Goal: Task Accomplishment & Management: Use online tool/utility

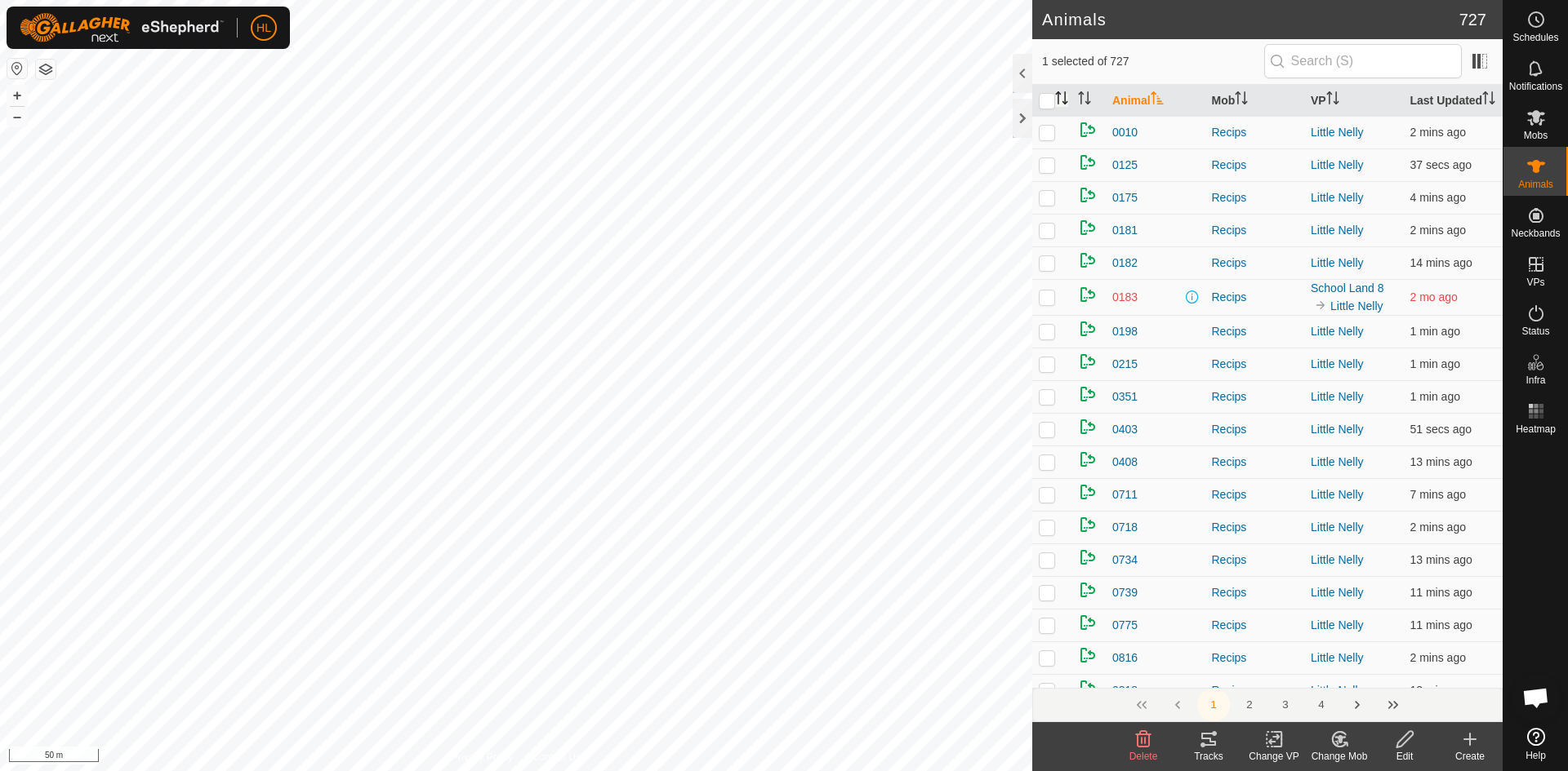
click at [1068, 105] on icon "Activate to sort" at bounding box center [1061, 98] width 13 height 13
click at [1053, 139] on p-checkbox at bounding box center [1047, 132] width 16 height 13
checkbox input "false"
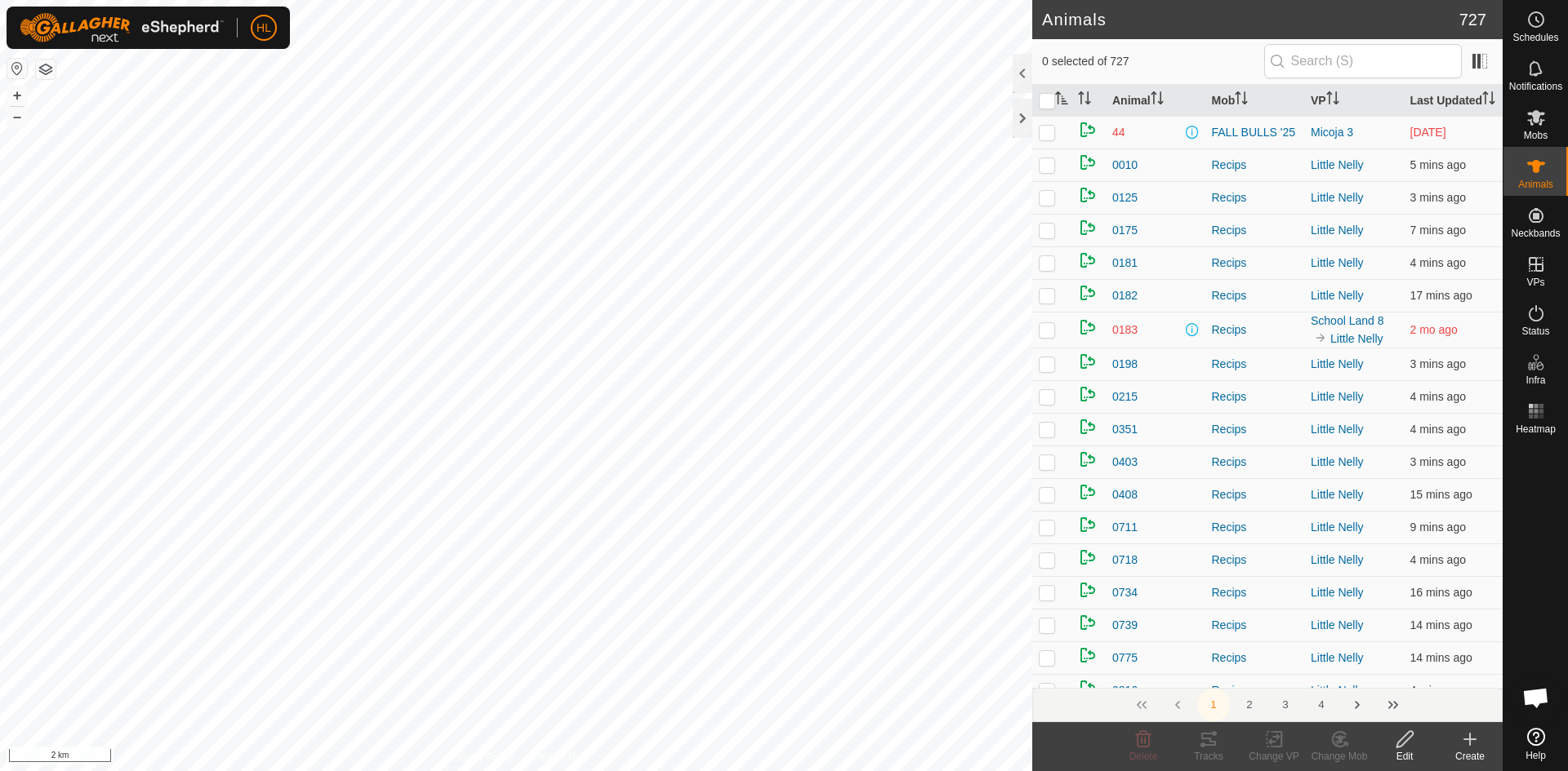
click at [744, 771] on html "HL Schedules Notifications Mobs Animals Neckbands VPs Status Infra Heatmap Help…" at bounding box center [784, 386] width 1568 height 771
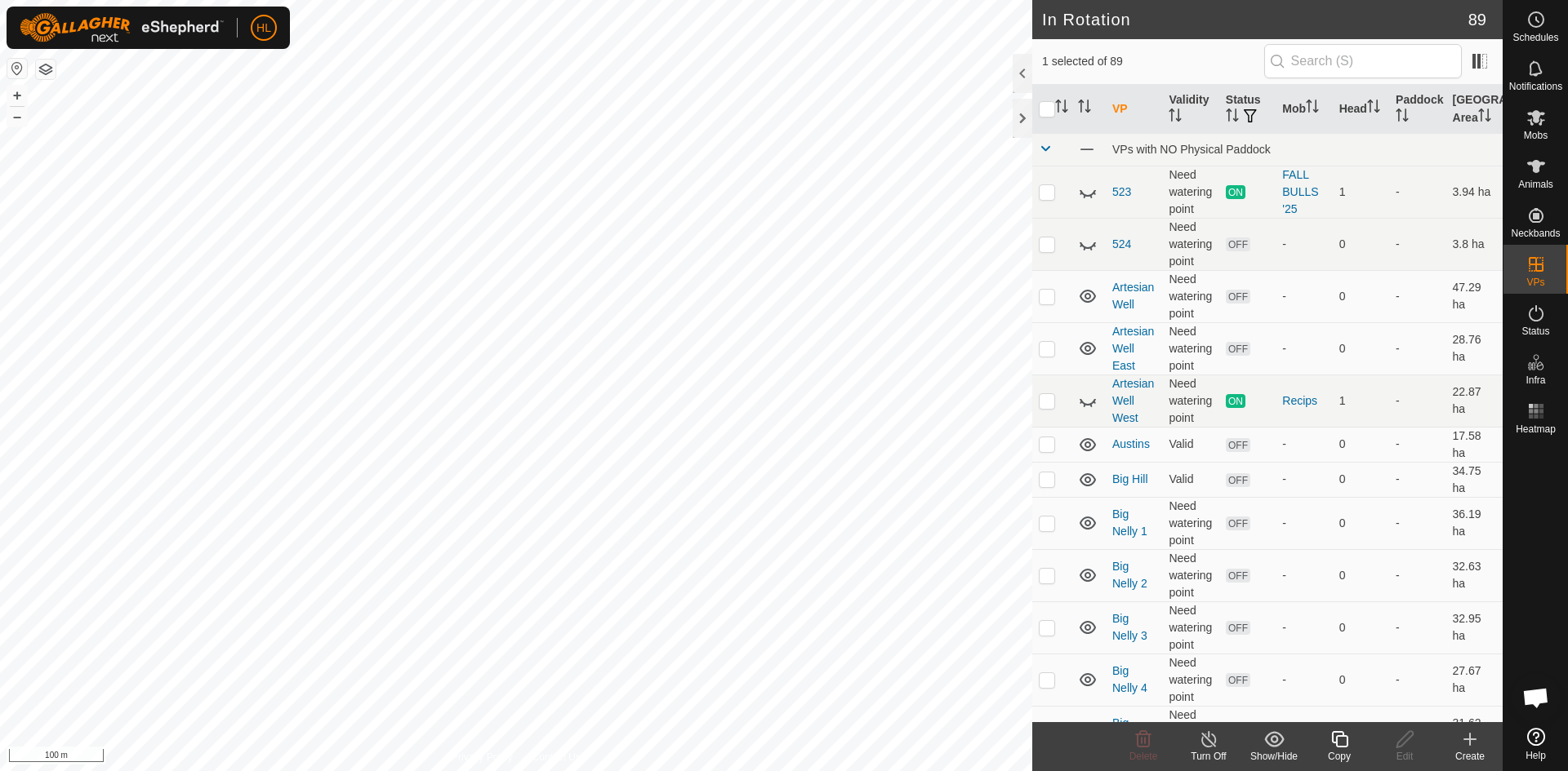
click at [1460, 744] on icon at bounding box center [1469, 739] width 19 height 19
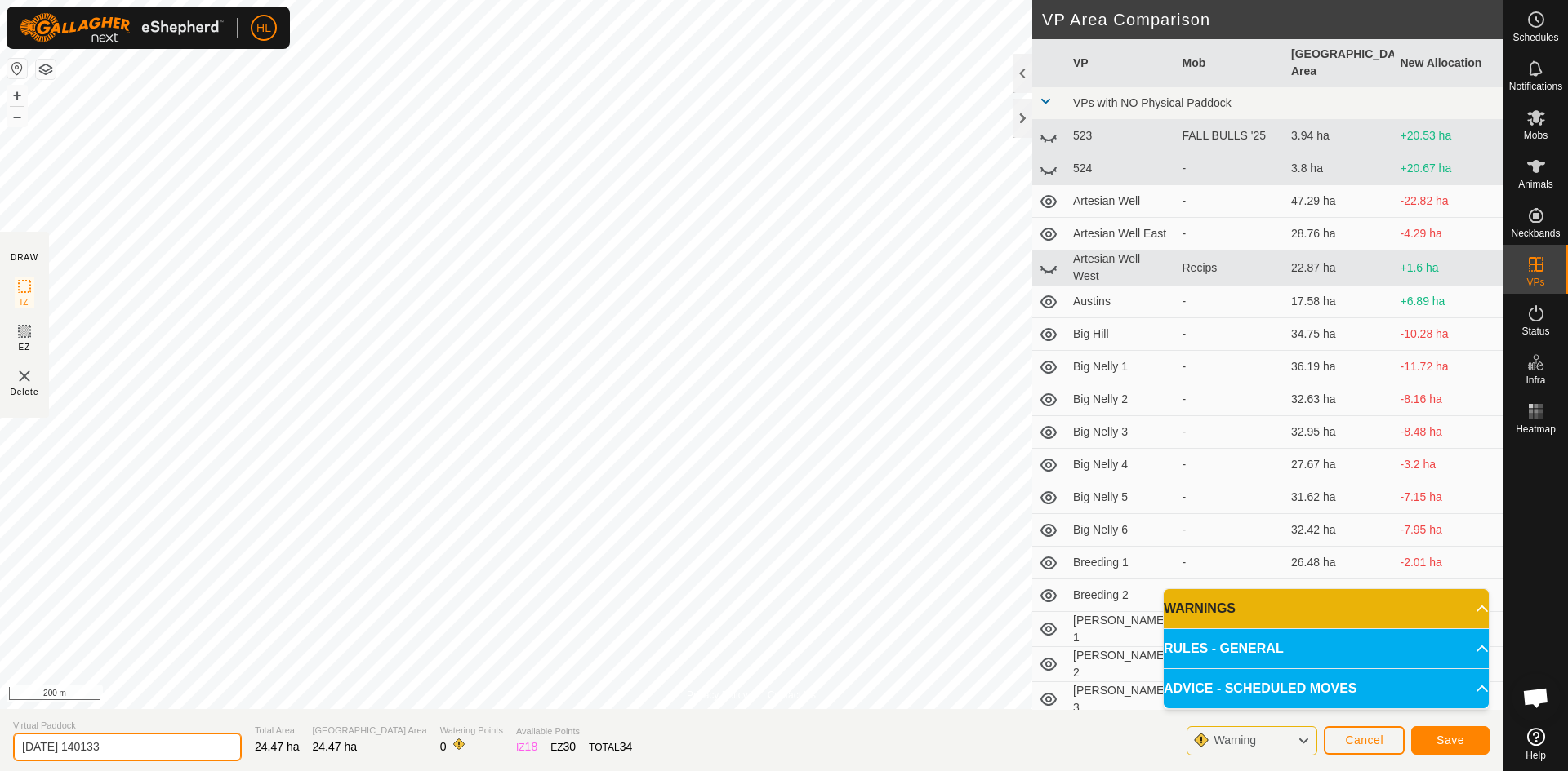
drag, startPoint x: 152, startPoint y: 746, endPoint x: 0, endPoint y: 725, distance: 153.4
click at [0, 725] on section "Virtual Paddock [DATE] 140133 Total Area 24.47 ha Grazing Area 24.47 ha Waterin…" at bounding box center [751, 740] width 1502 height 62
type input "little [PERSON_NAME] with water"
click at [1452, 738] on span "Save" at bounding box center [1450, 740] width 27 height 13
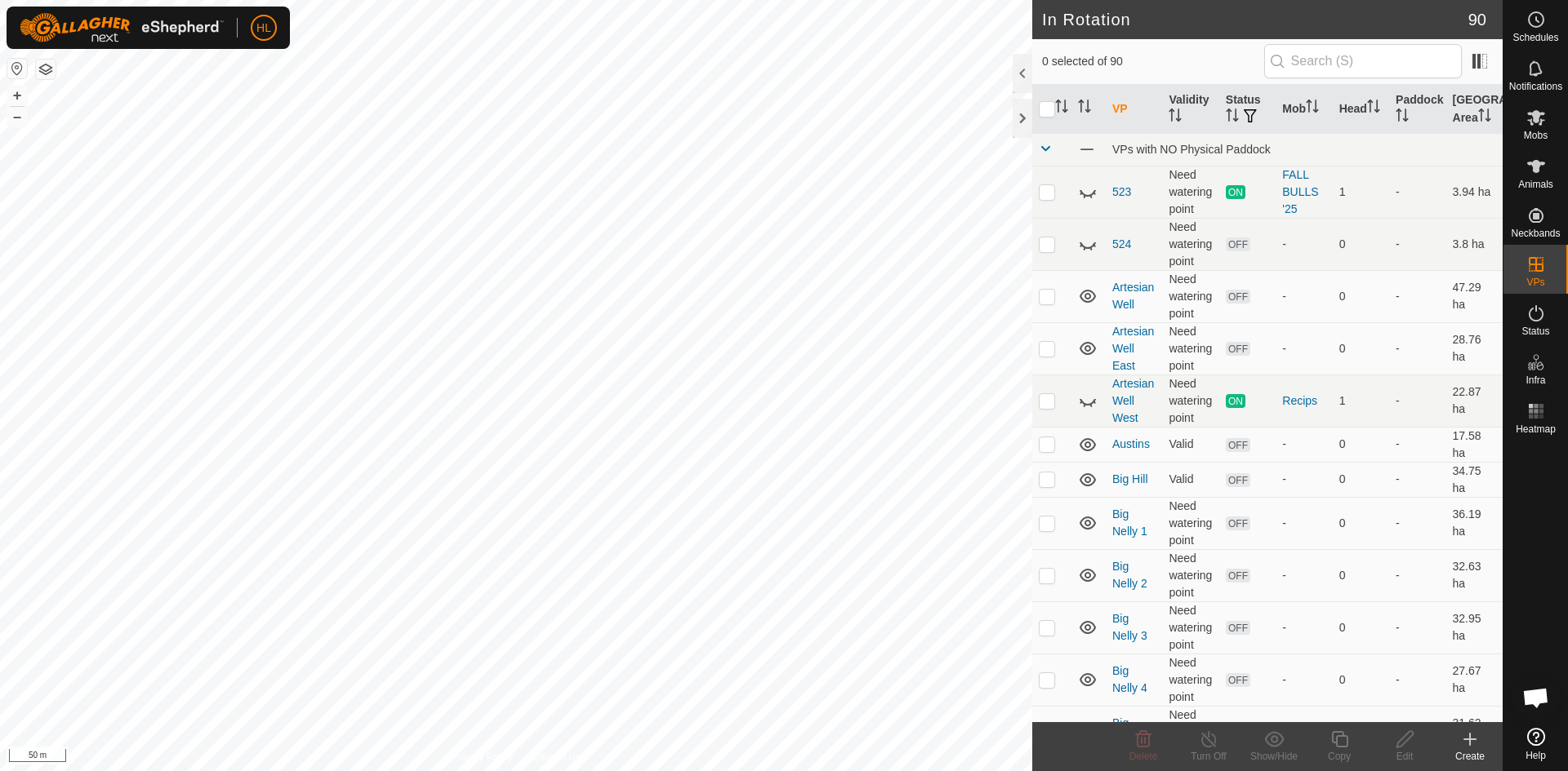
checkbox input "true"
click at [1540, 134] on span "Mobs" at bounding box center [1535, 135] width 24 height 10
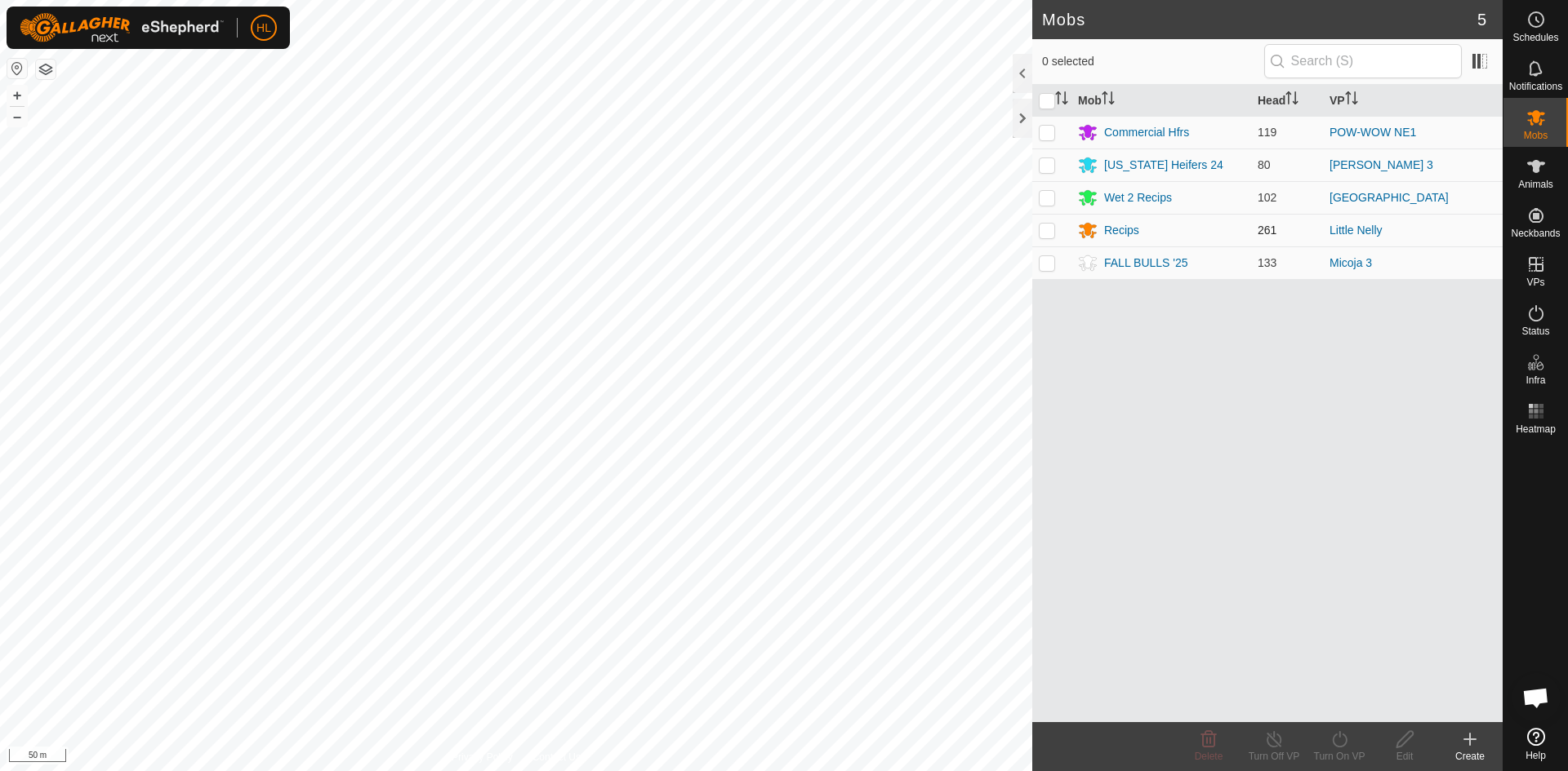
click at [1054, 231] on p-checkbox at bounding box center [1047, 230] width 16 height 13
checkbox input "true"
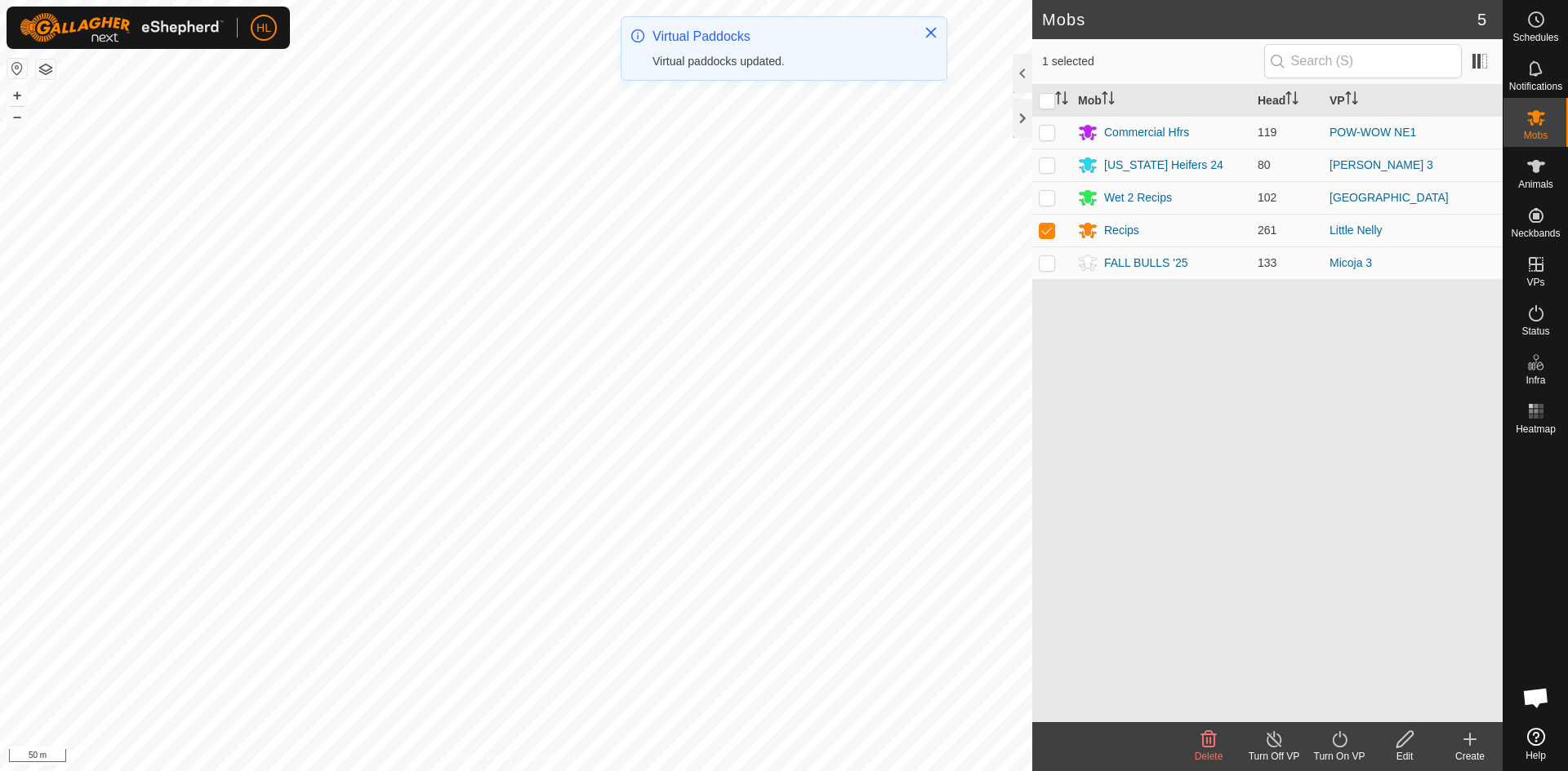
click at [1335, 739] on icon at bounding box center [1339, 739] width 20 height 19
click at [1328, 695] on link "Now" at bounding box center [1387, 704] width 161 height 33
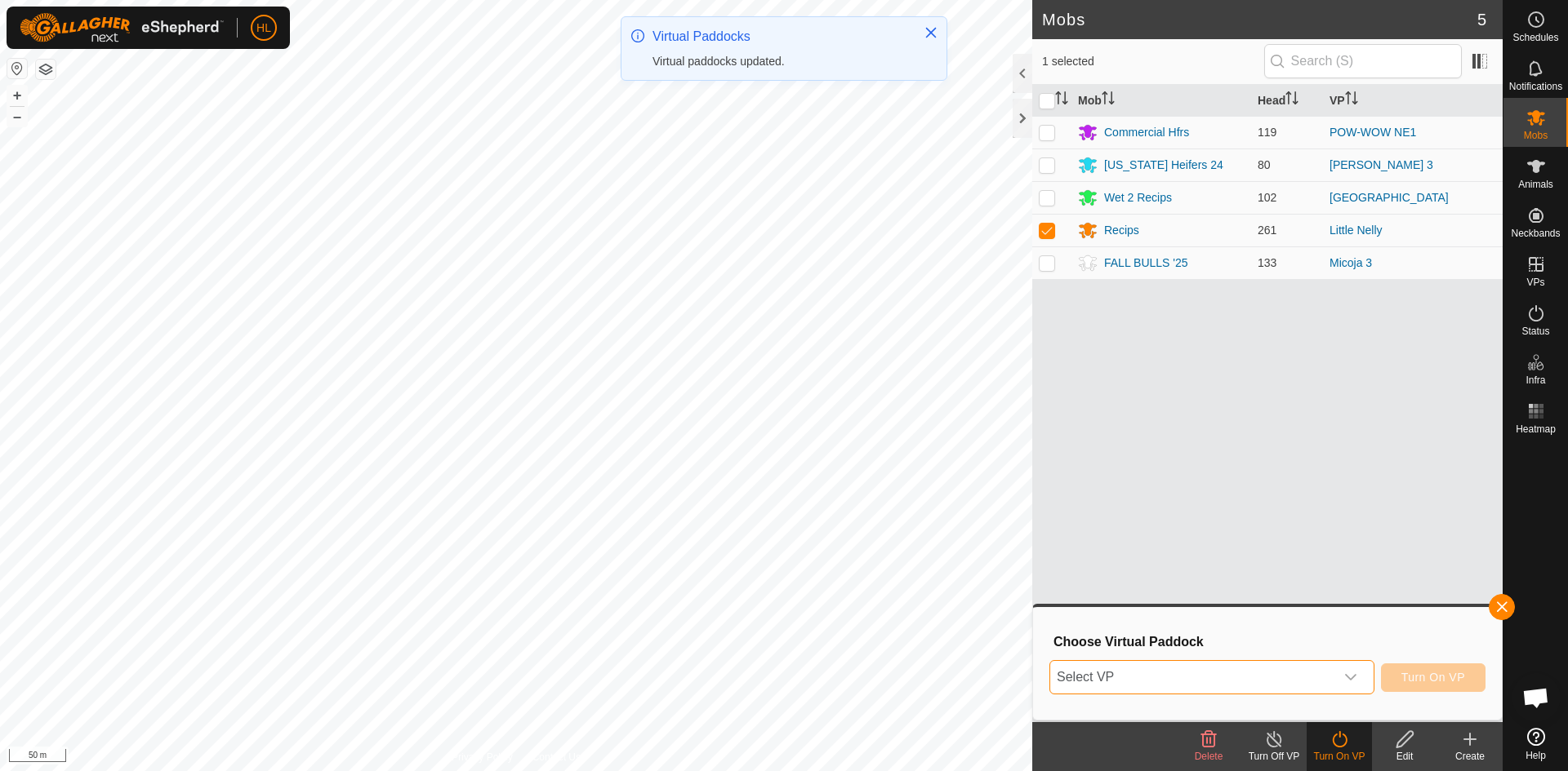
click at [1210, 665] on span "Select VP" at bounding box center [1192, 678] width 284 height 33
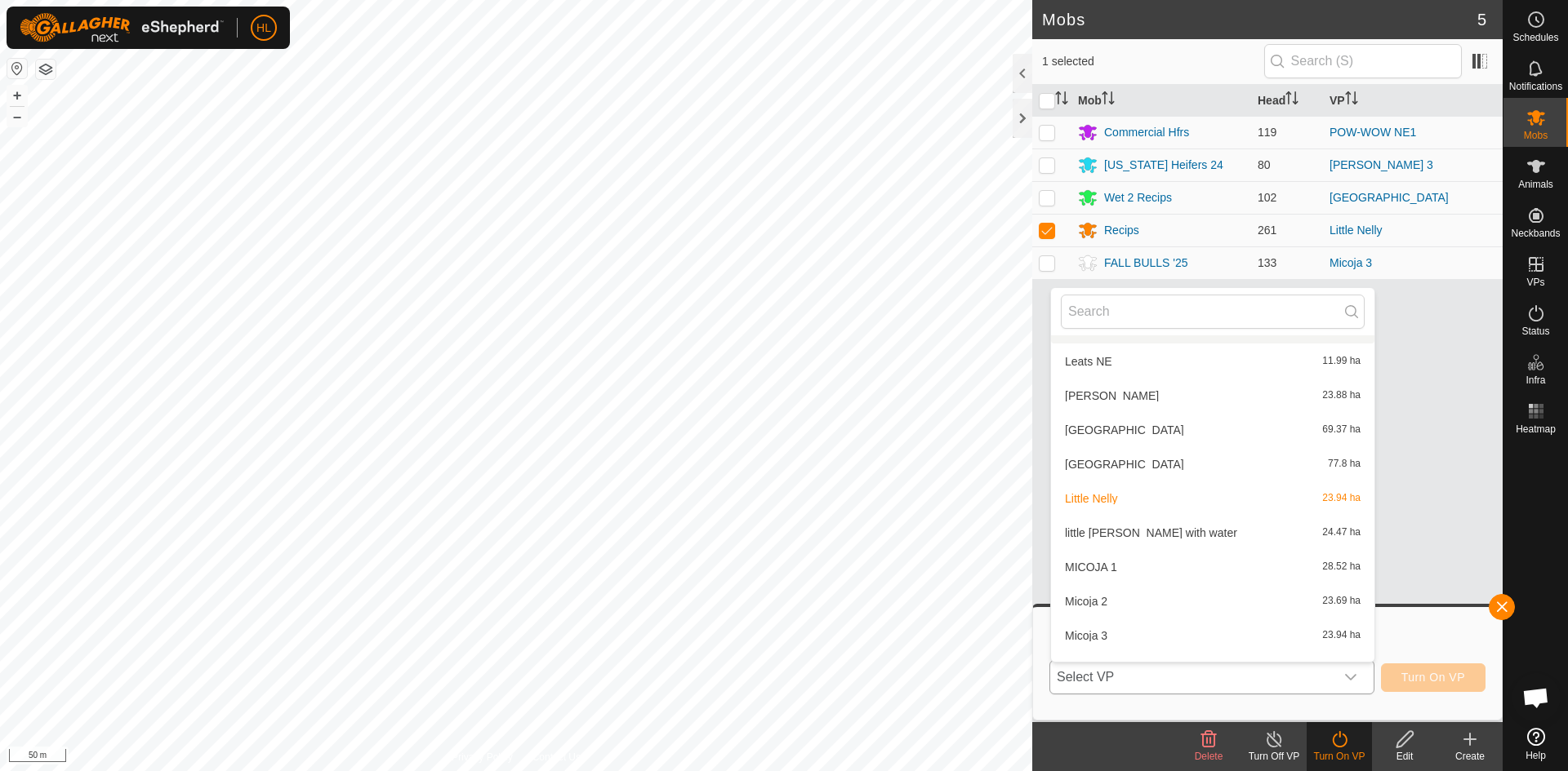
scroll to position [1324, 0]
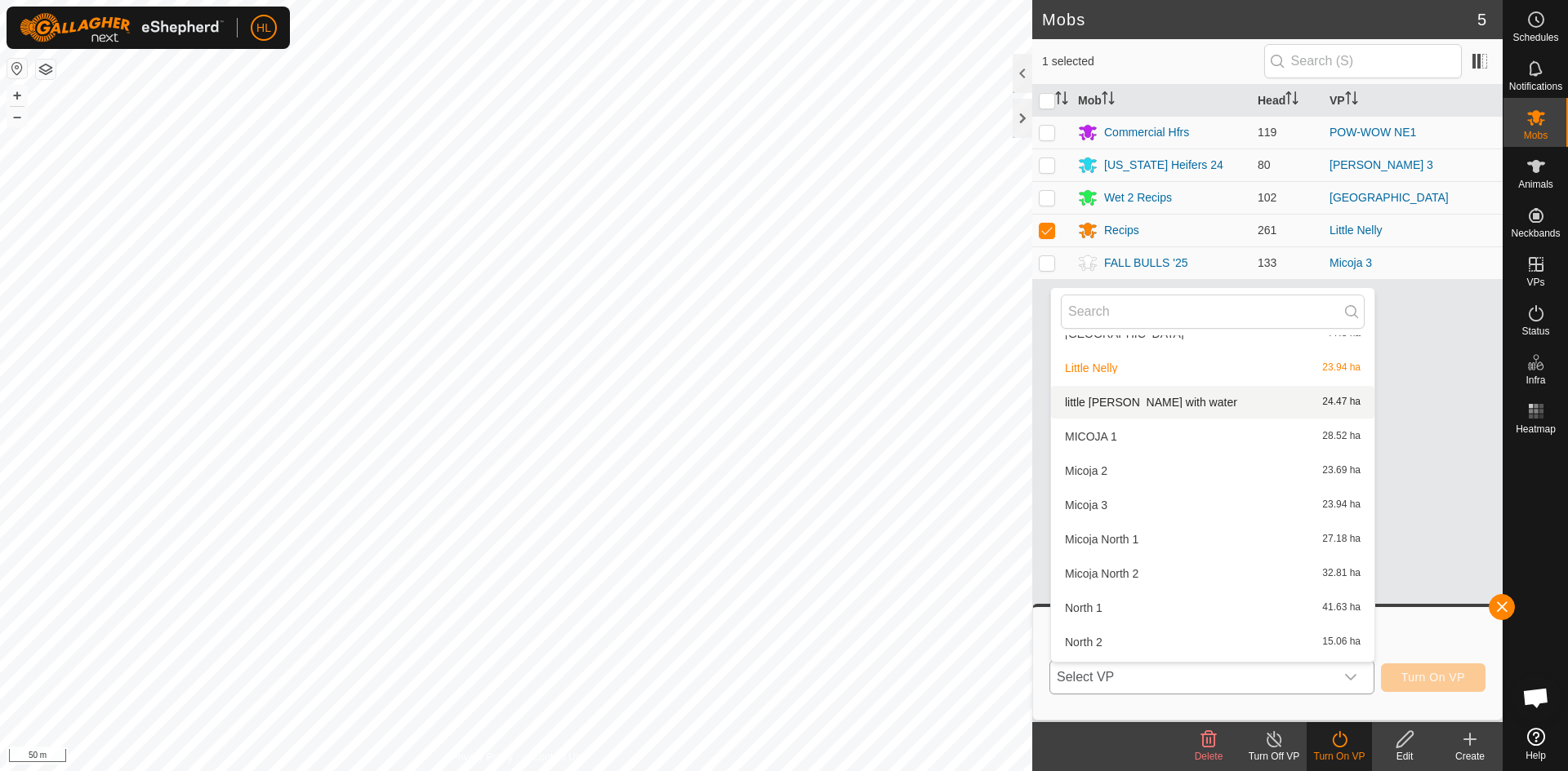
click at [1186, 411] on li "little [PERSON_NAME] with water 24.47 ha" at bounding box center [1212, 403] width 324 height 33
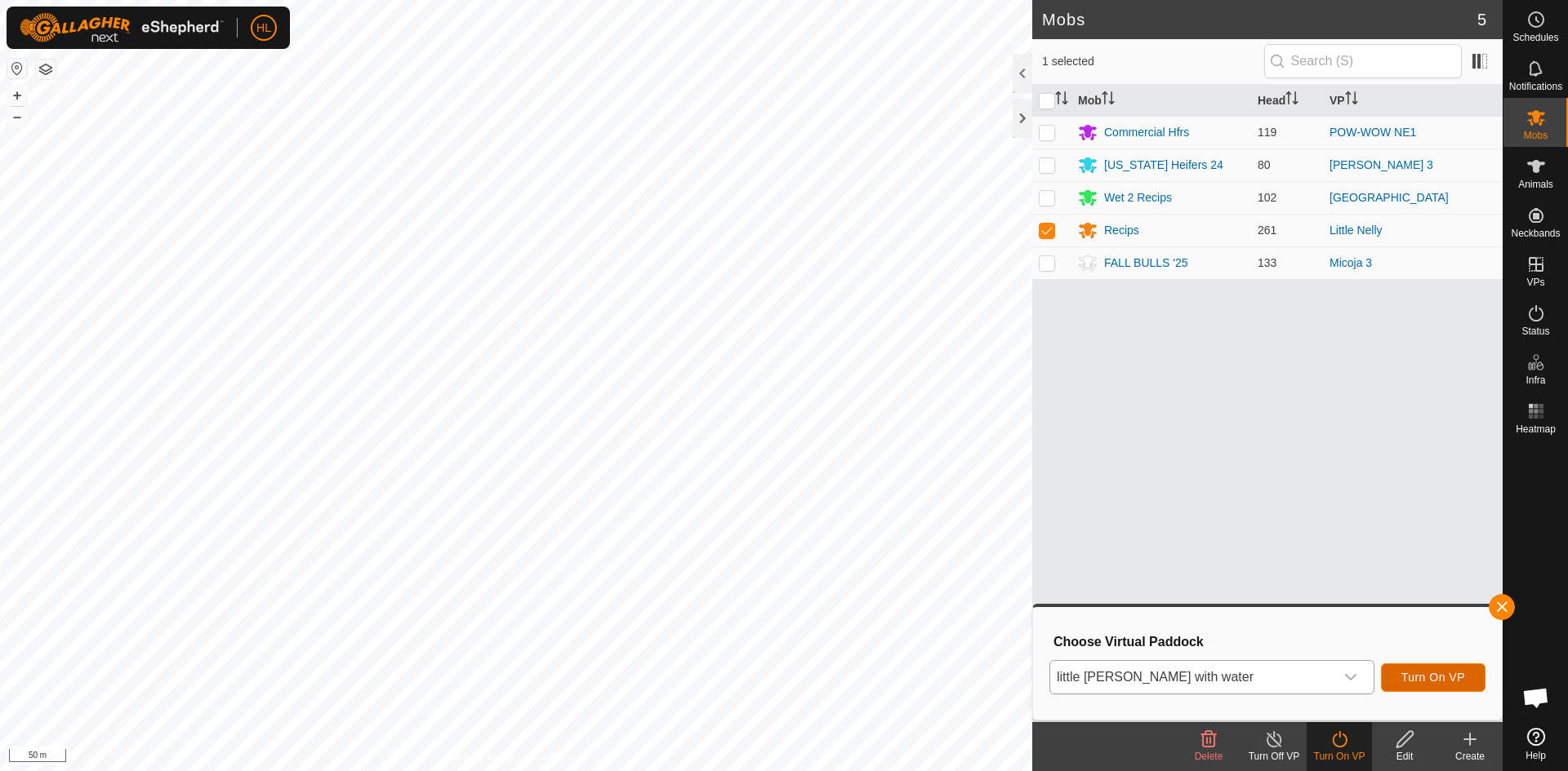
click at [1406, 680] on span "Turn On VP" at bounding box center [1433, 677] width 64 height 13
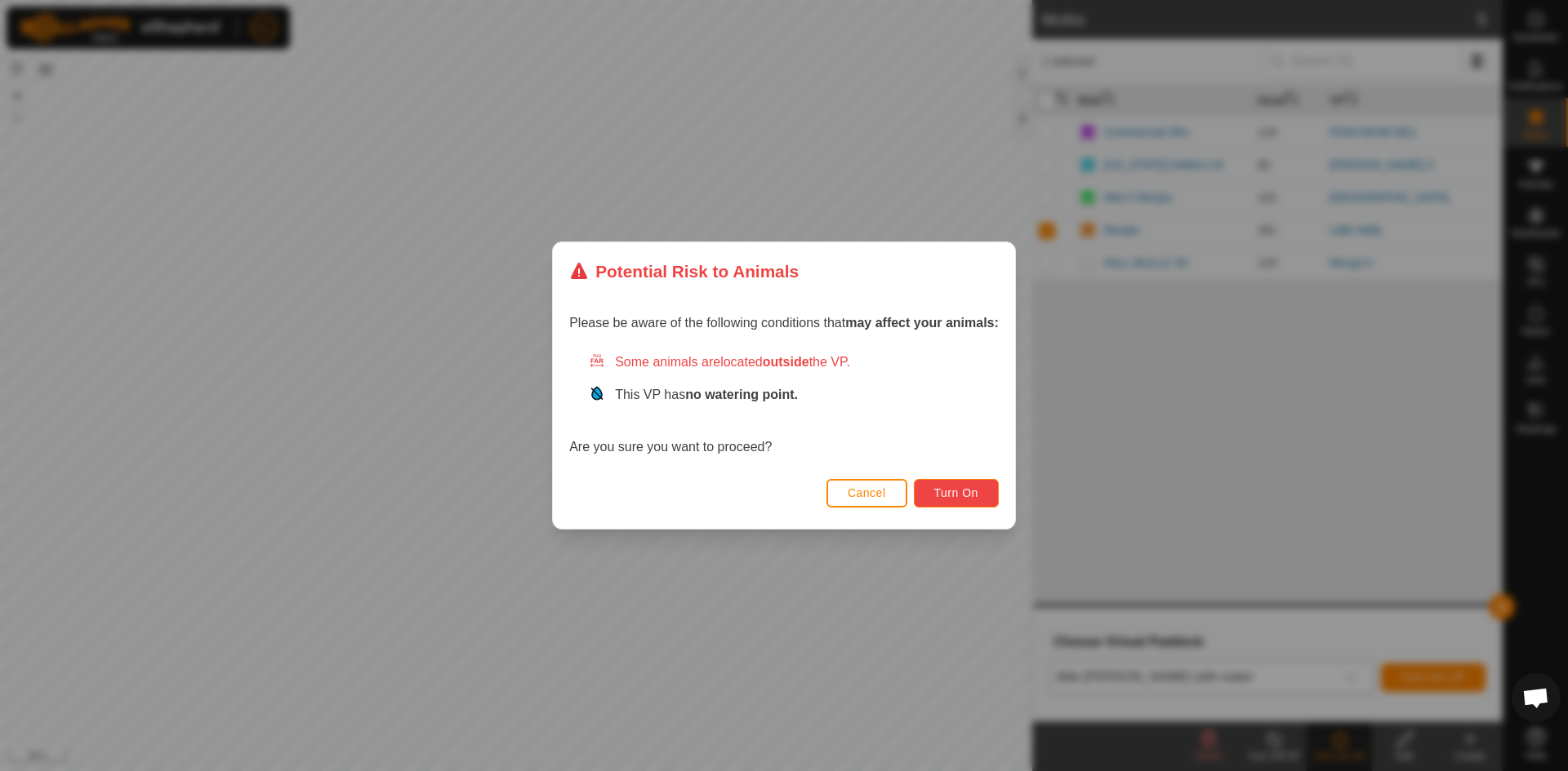
click at [975, 497] on span "Turn On" at bounding box center [956, 493] width 44 height 13
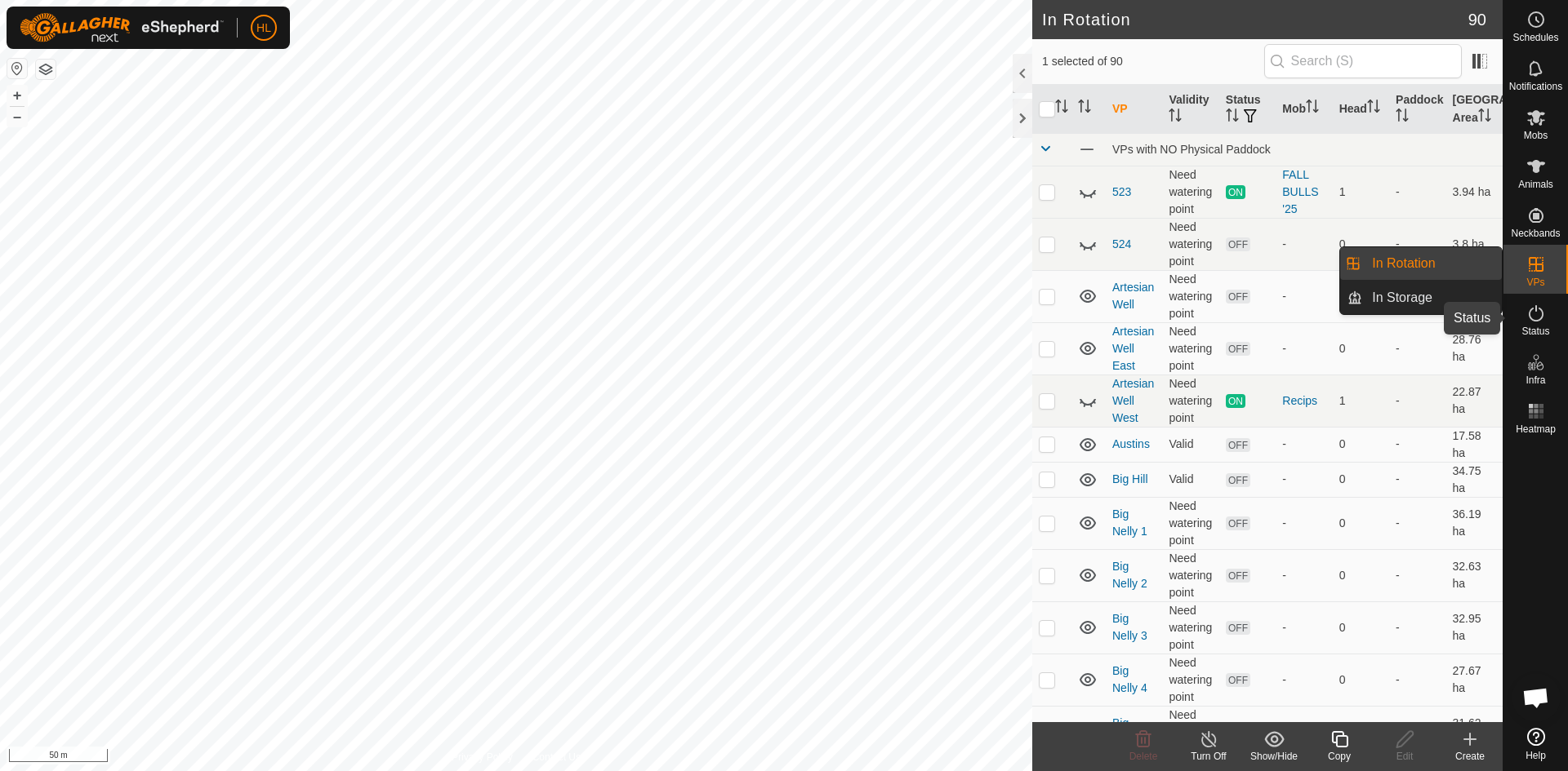
click at [1532, 314] on icon at bounding box center [1535, 313] width 19 height 19
click at [1515, 307] on div "Status" at bounding box center [1535, 318] width 65 height 49
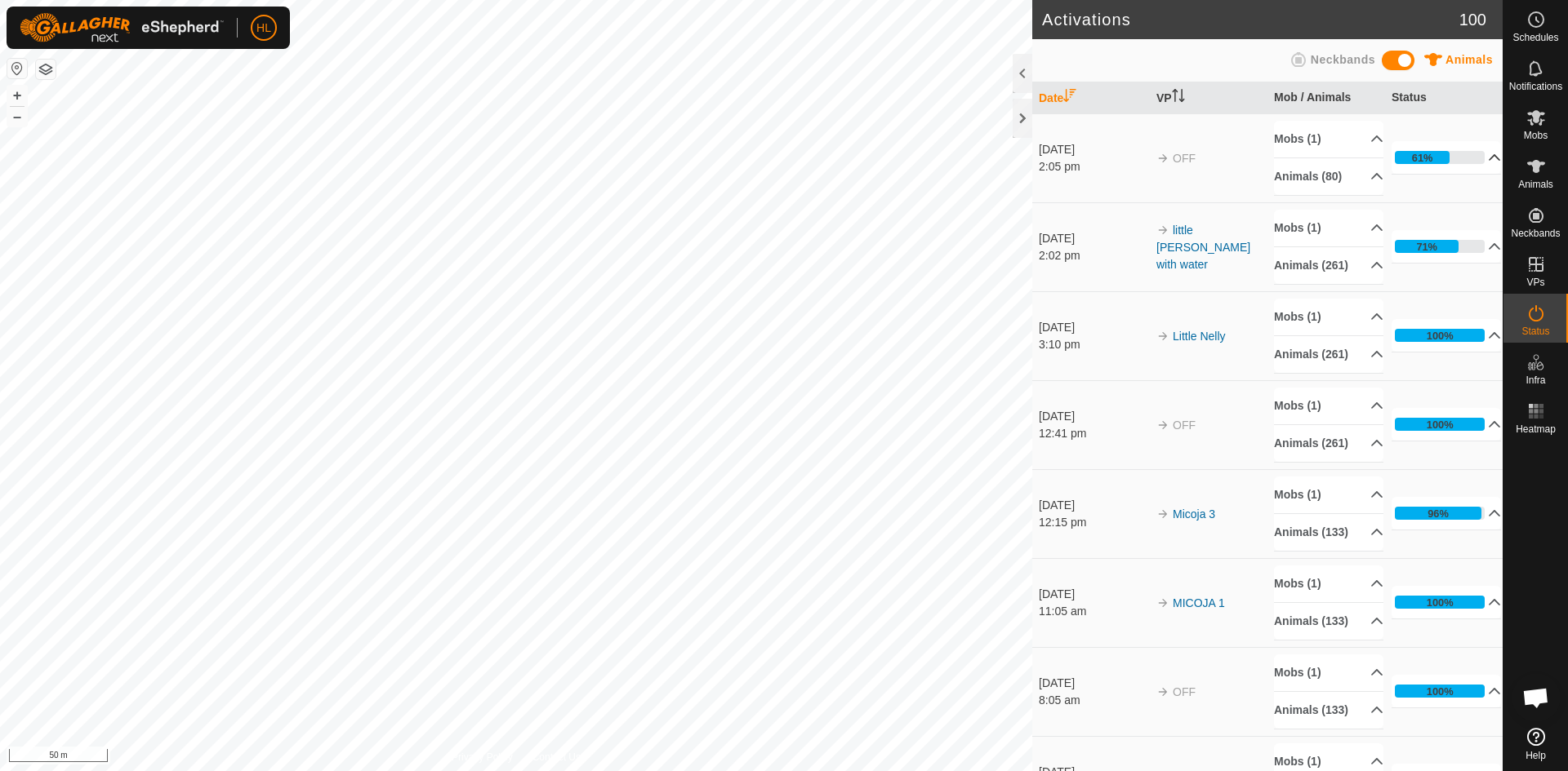
click at [1436, 159] on p-accordion-header "61%" at bounding box center [1446, 158] width 109 height 33
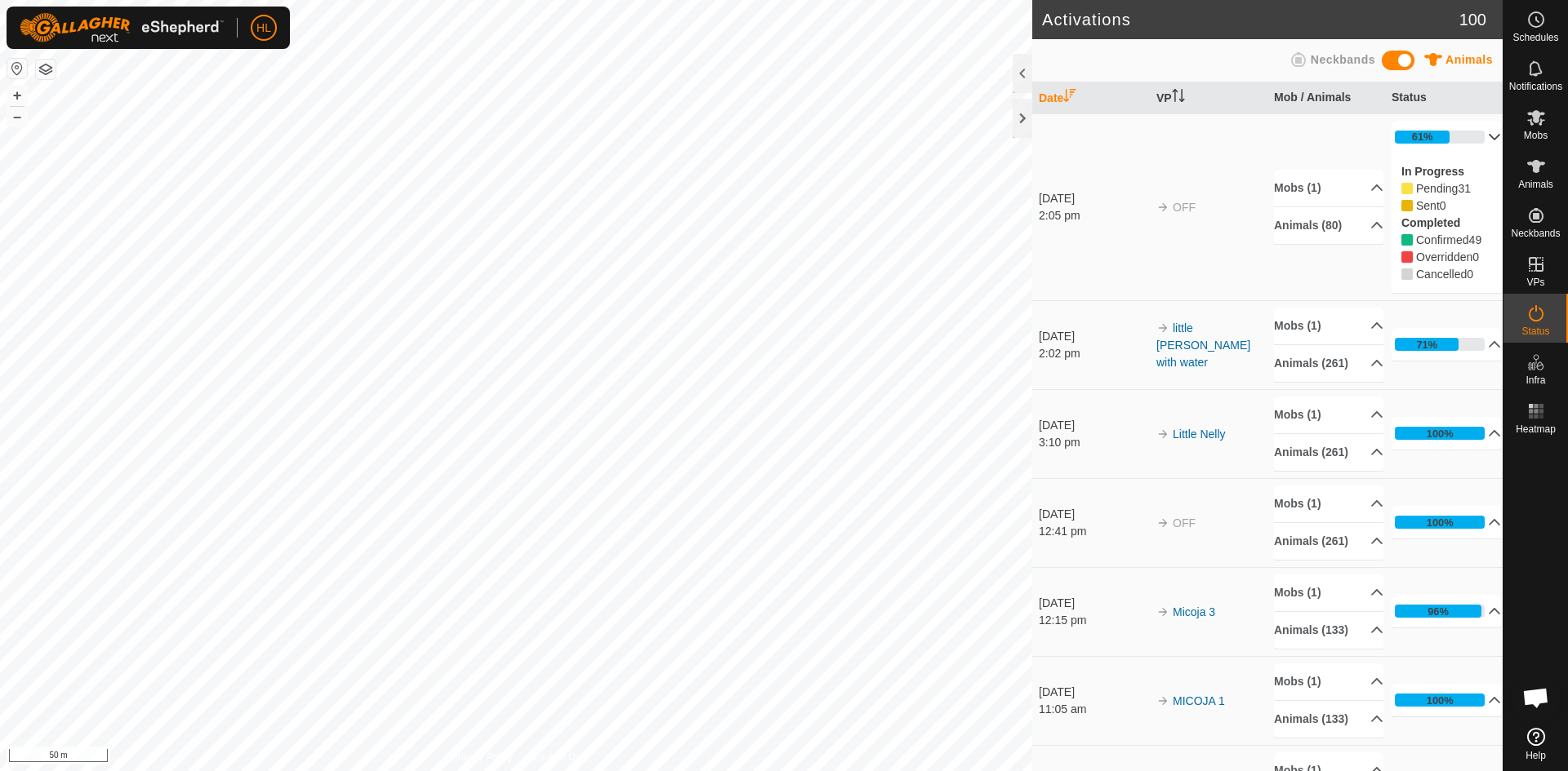
click at [1449, 140] on p-accordion-header "61%" at bounding box center [1446, 138] width 109 height 33
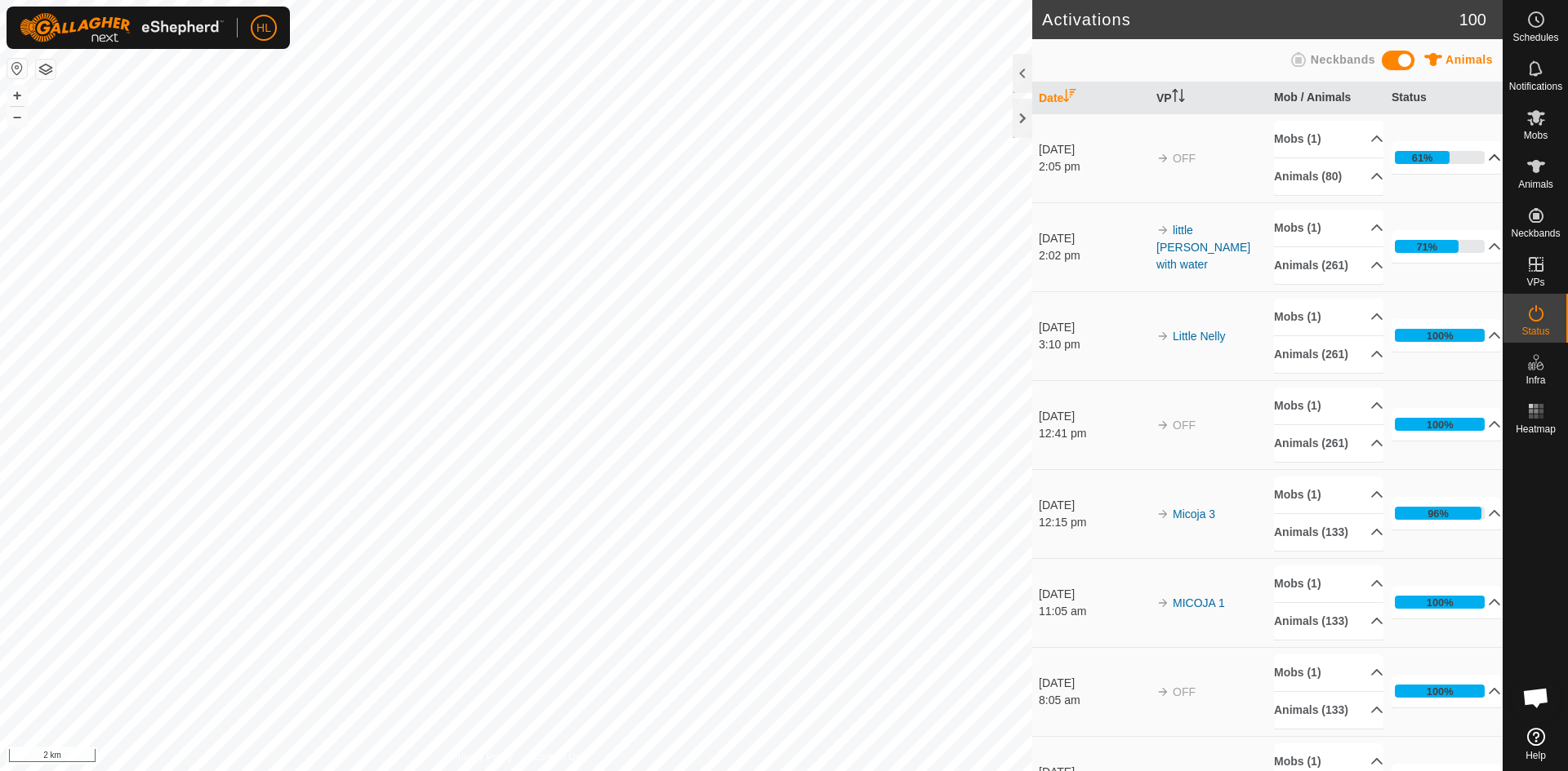
click at [1456, 159] on p-accordion-header "61%" at bounding box center [1446, 158] width 109 height 33
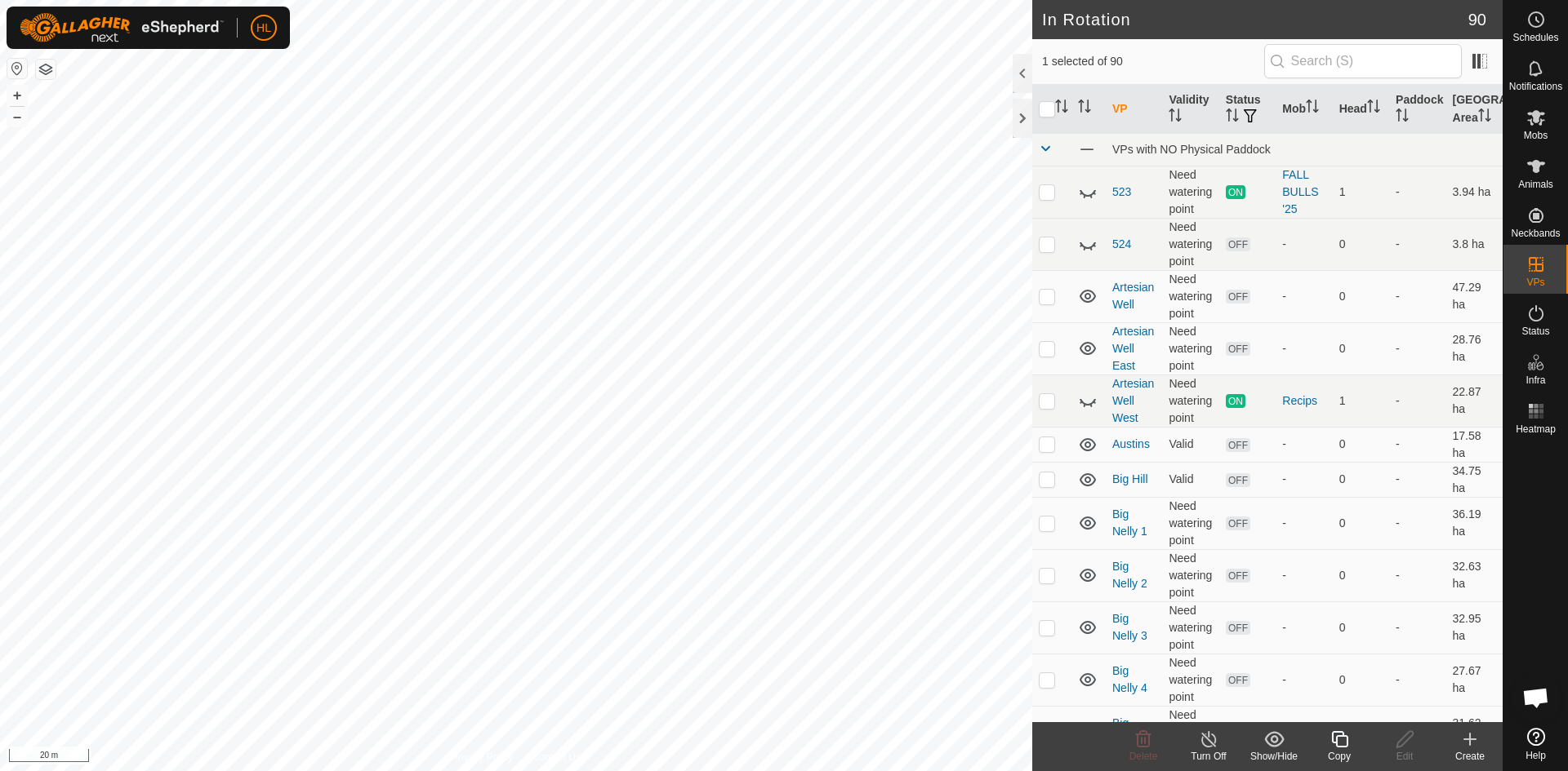
checkbox input "false"
checkbox input "true"
checkbox input "false"
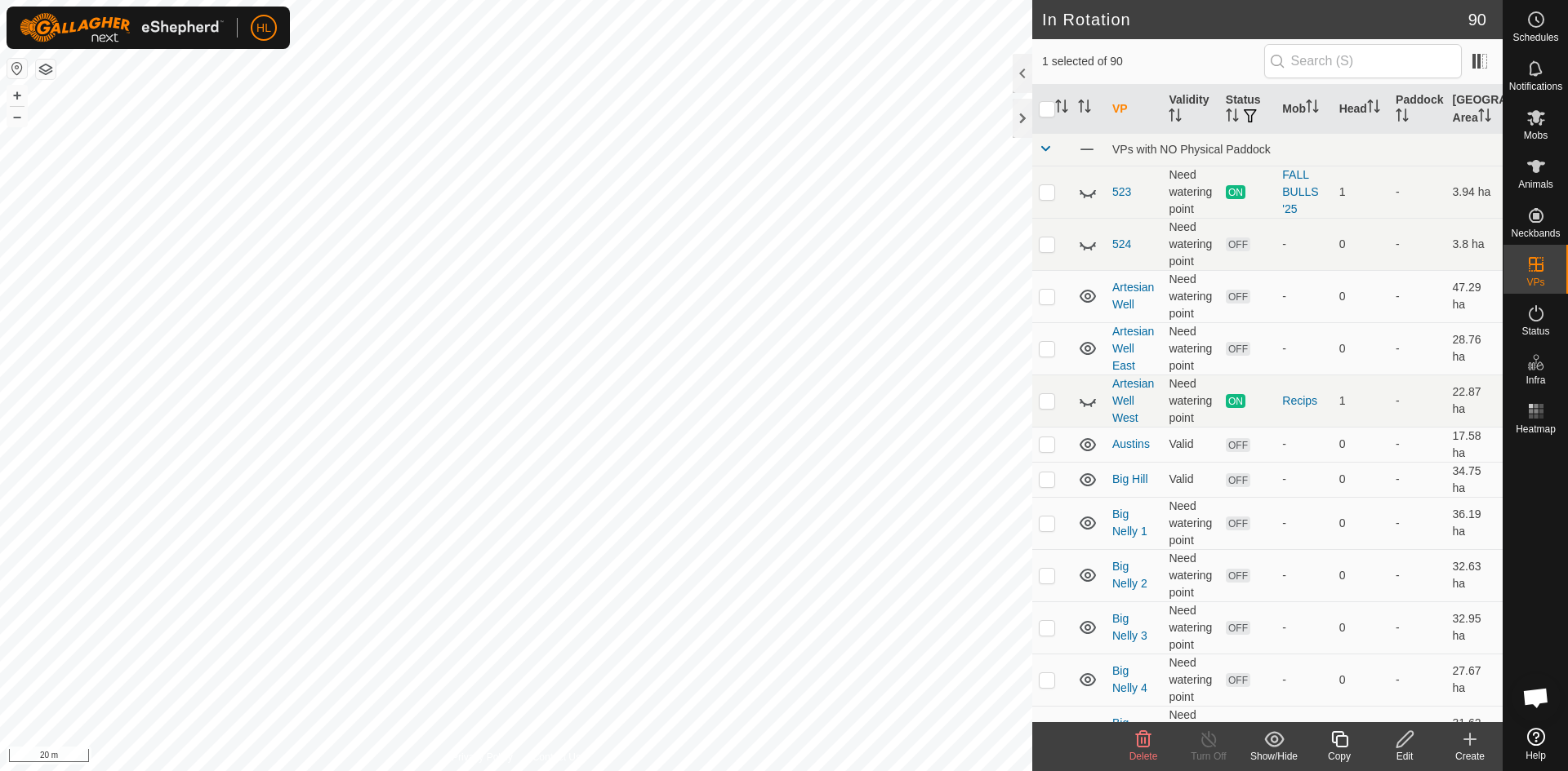
checkbox input "true"
click at [1065, 116] on th at bounding box center [1051, 109] width 39 height 49
click at [1060, 106] on icon "Activate to sort" at bounding box center [1061, 106] width 13 height 13
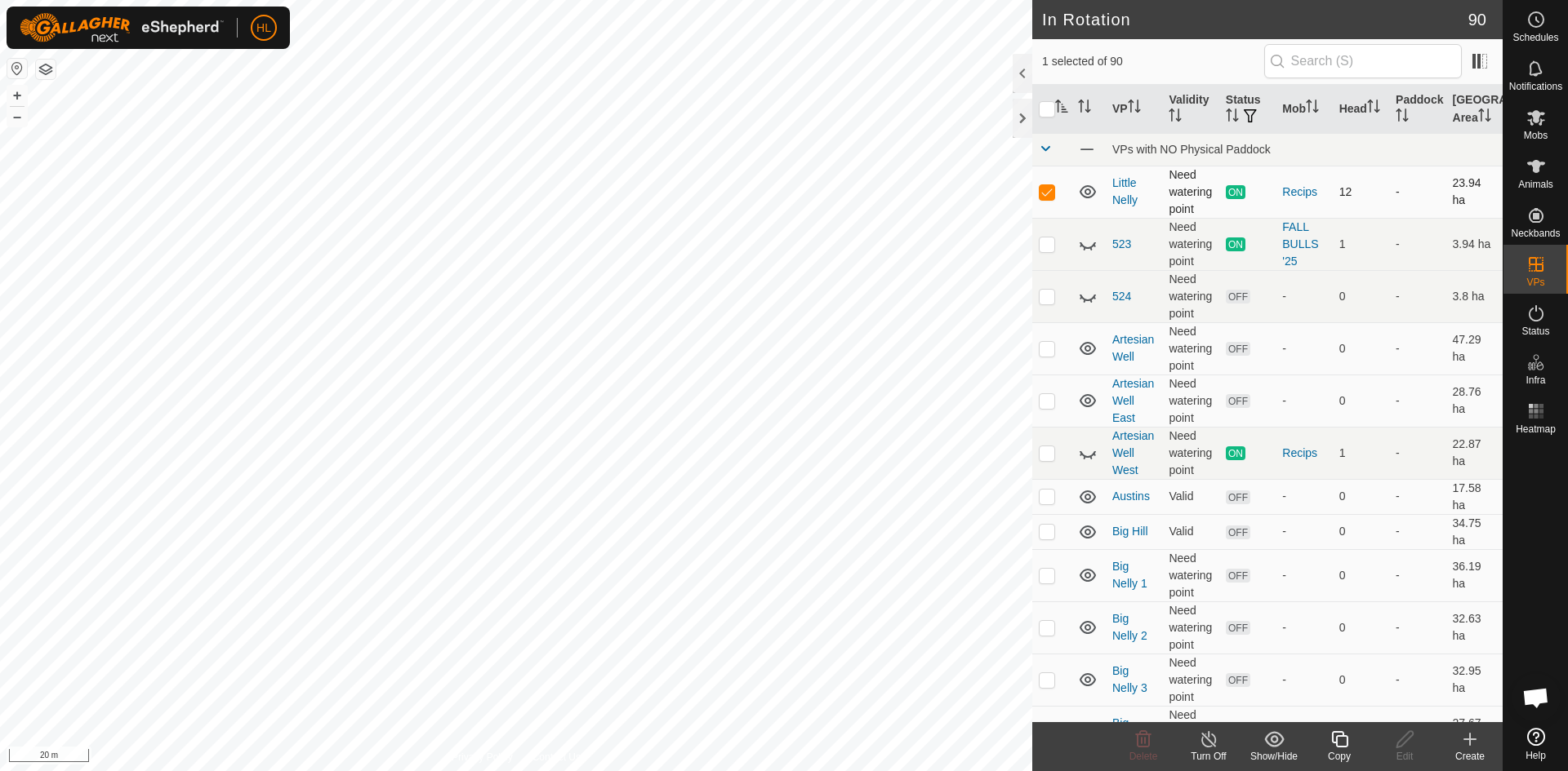
click at [1092, 193] on icon at bounding box center [1087, 191] width 19 height 19
click at [1054, 186] on p-checkbox at bounding box center [1047, 191] width 16 height 13
checkbox input "false"
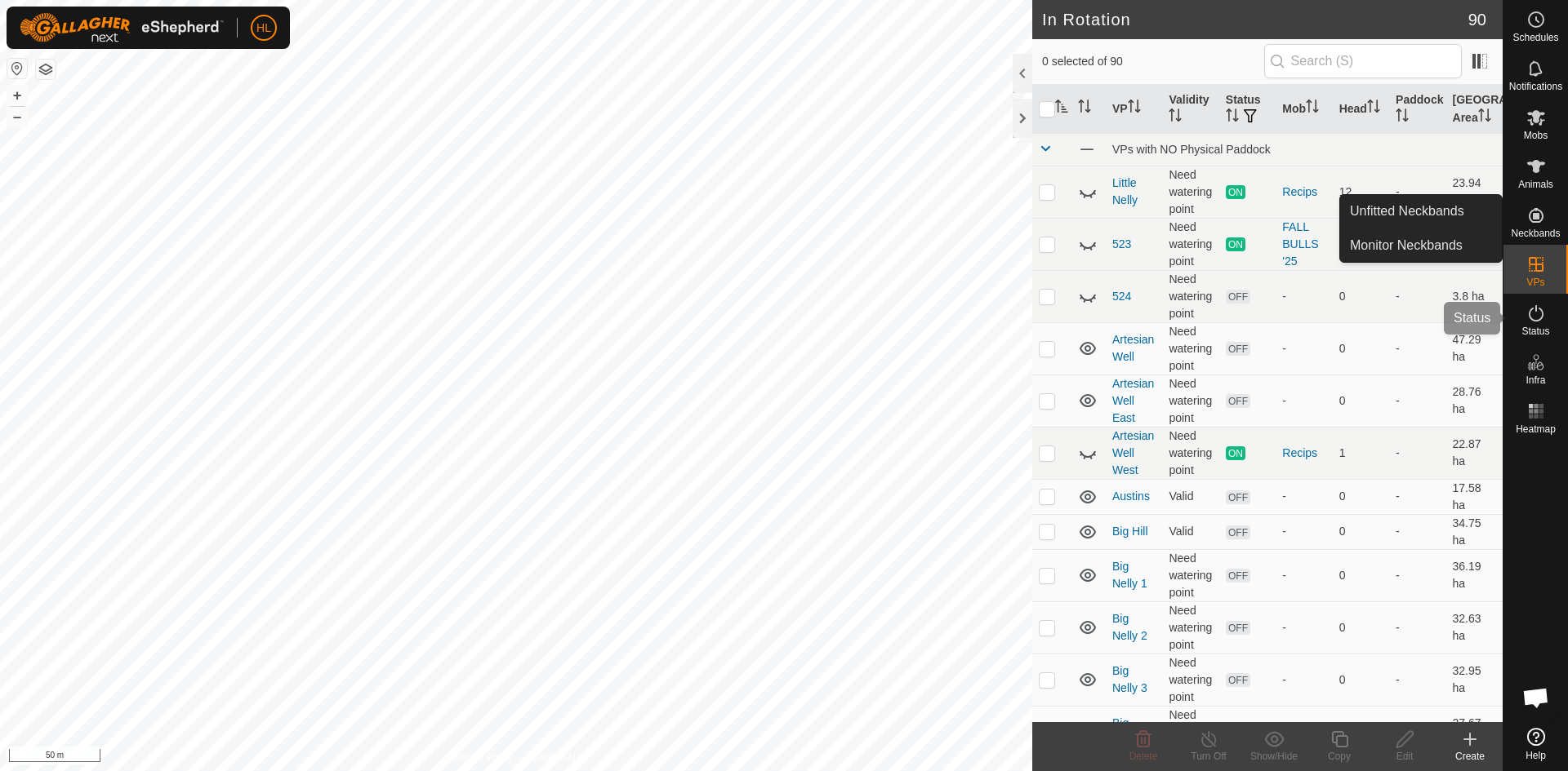
click at [1535, 309] on icon at bounding box center [1536, 314] width 15 height 16
